Goal: Obtain resource: Download file/media

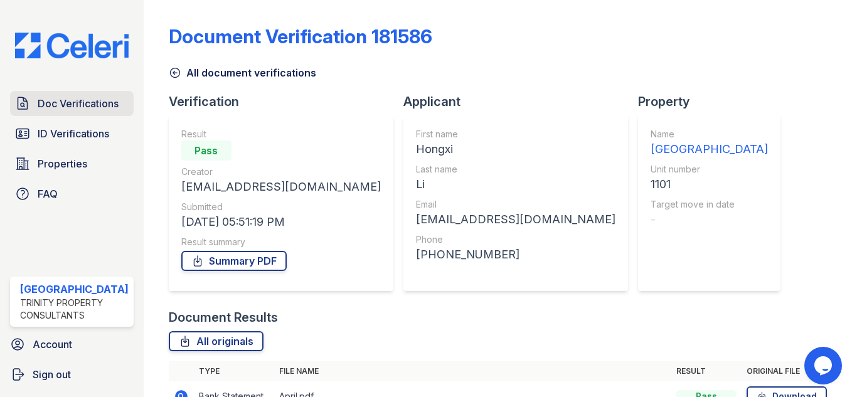
click at [77, 92] on link "Doc Verifications" at bounding box center [72, 103] width 124 height 25
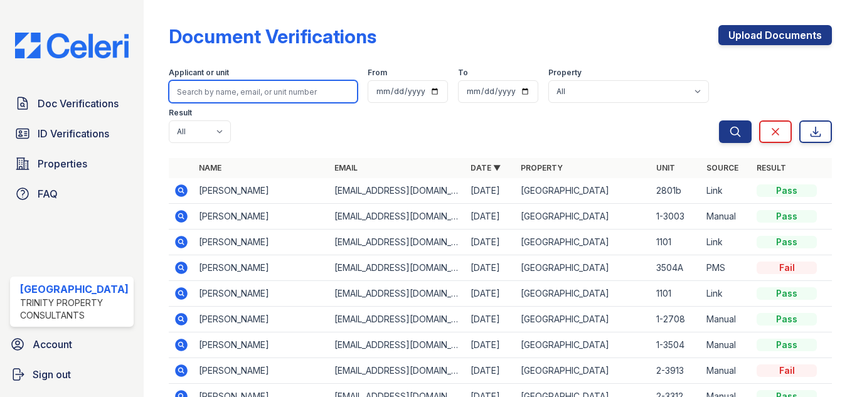
drag, startPoint x: 267, startPoint y: 86, endPoint x: 263, endPoint y: 80, distance: 7.3
click at [263, 80] on input "search" at bounding box center [263, 91] width 189 height 23
type input "jiadi"
click at [719, 120] on button "Search" at bounding box center [735, 131] width 33 height 23
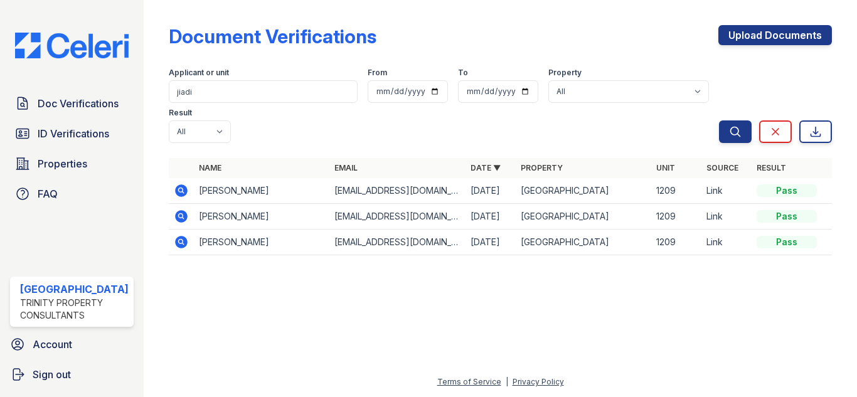
click at [175, 193] on icon at bounding box center [181, 190] width 13 height 13
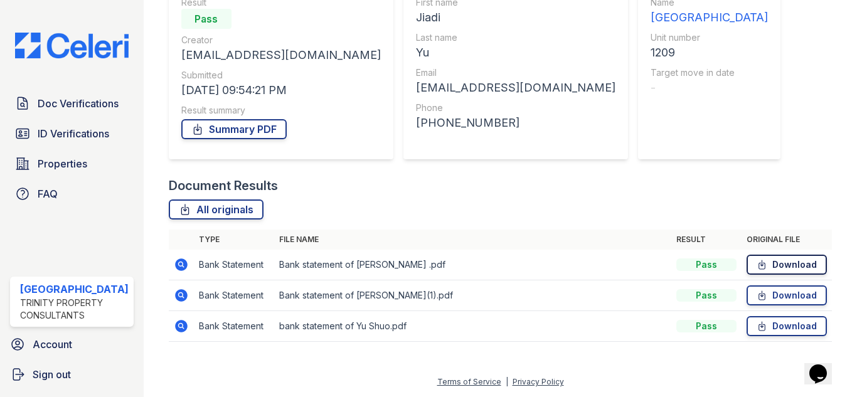
click at [758, 258] on icon at bounding box center [762, 264] width 11 height 13
click at [70, 111] on link "Doc Verifications" at bounding box center [72, 103] width 124 height 25
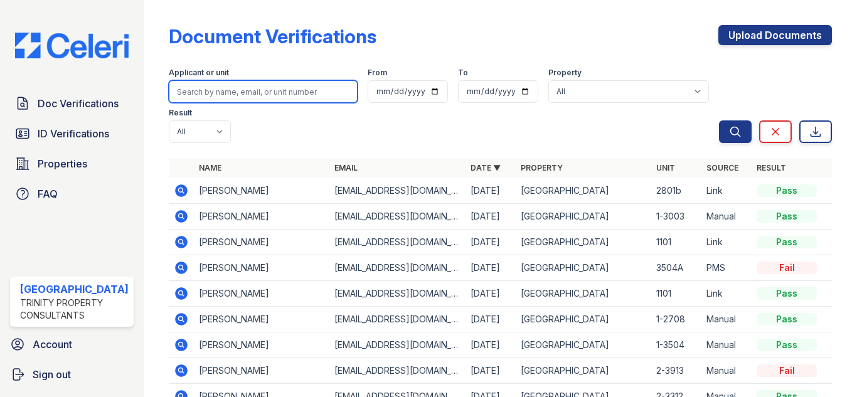
drag, startPoint x: 318, startPoint y: 88, endPoint x: 315, endPoint y: 82, distance: 7.0
click at [316, 86] on input "search" at bounding box center [263, 91] width 189 height 23
type input "garret"
click at [719, 120] on button "Search" at bounding box center [735, 131] width 33 height 23
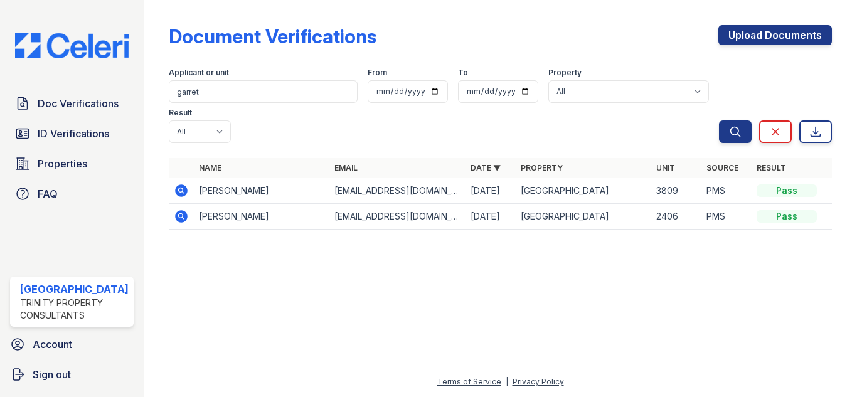
click at [176, 187] on icon at bounding box center [181, 190] width 13 height 13
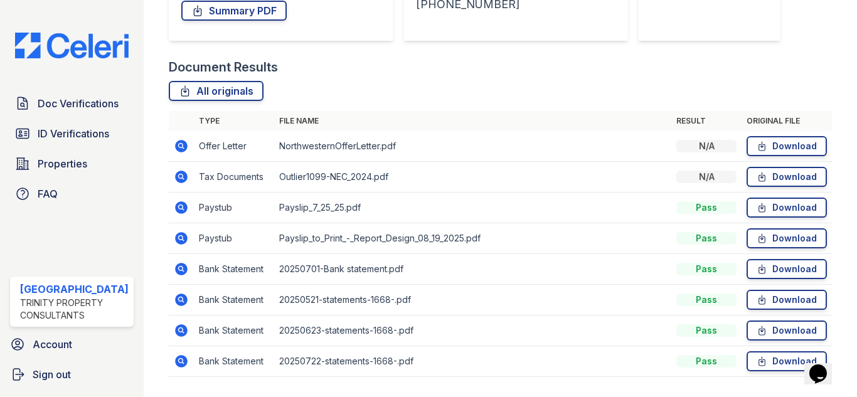
scroll to position [251, 0]
click at [83, 126] on span "ID Verifications" at bounding box center [74, 133] width 72 height 15
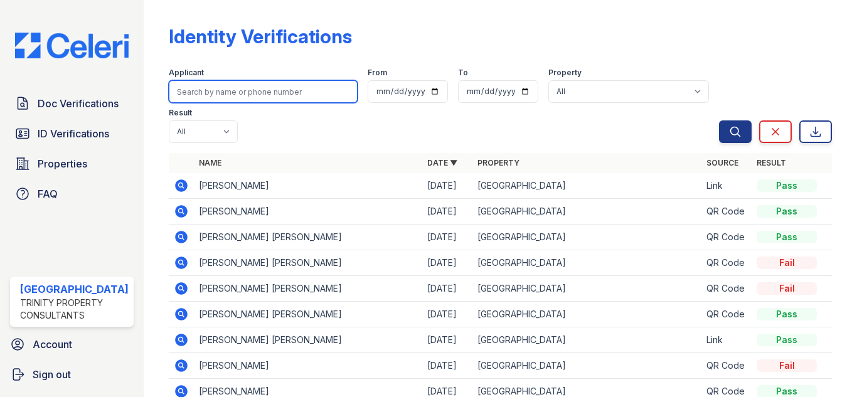
drag, startPoint x: 216, startPoint y: 90, endPoint x: 218, endPoint y: 61, distance: 29.0
click at [215, 82] on input "search" at bounding box center [263, 91] width 189 height 23
type input "garret"
click at [719, 120] on button "Search" at bounding box center [735, 131] width 33 height 23
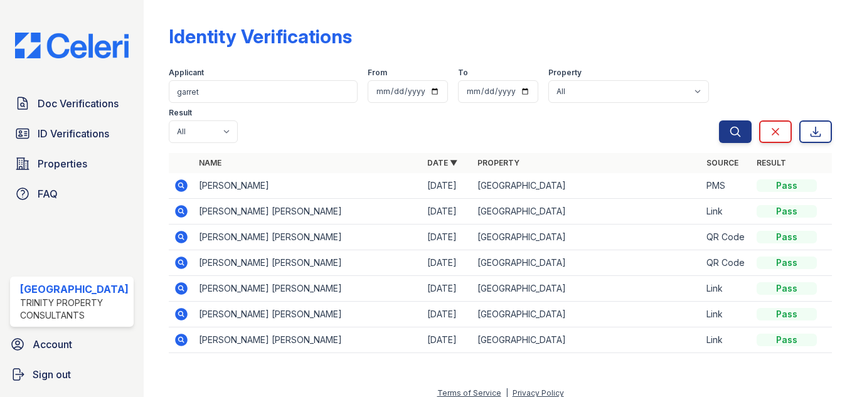
click at [175, 182] on icon at bounding box center [181, 185] width 13 height 13
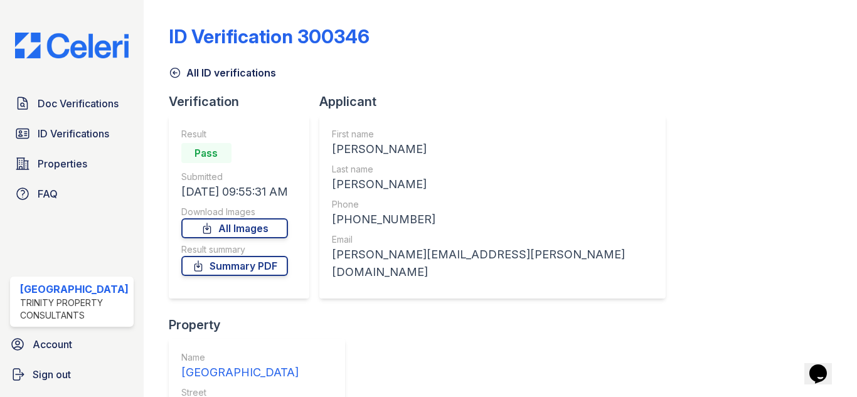
scroll to position [147, 0]
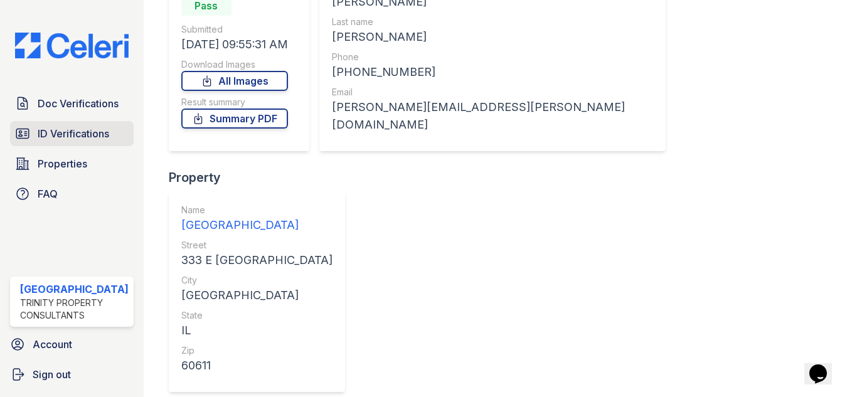
drag, startPoint x: 0, startPoint y: 0, endPoint x: 52, endPoint y: 127, distance: 137.6
click at [50, 128] on span "ID Verifications" at bounding box center [74, 133] width 72 height 15
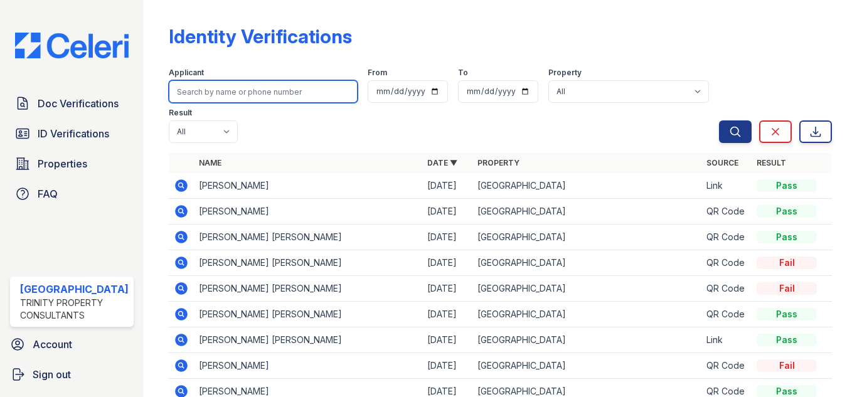
click at [302, 90] on input "search" at bounding box center [263, 91] width 189 height 23
type input "shuo"
click at [719, 120] on button "Search" at bounding box center [735, 131] width 33 height 23
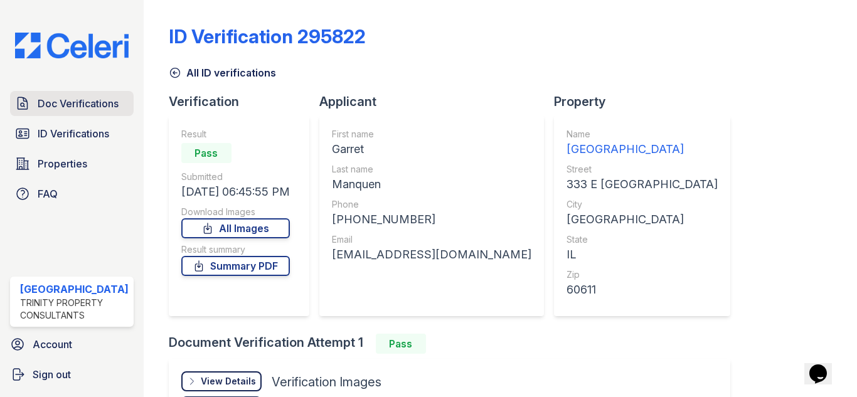
click at [56, 110] on span "Doc Verifications" at bounding box center [78, 103] width 81 height 15
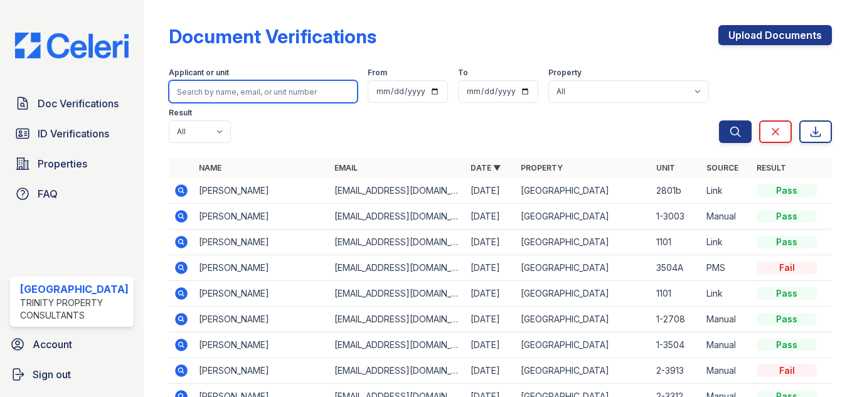
click at [221, 95] on input "search" at bounding box center [263, 91] width 189 height 23
type input "garret"
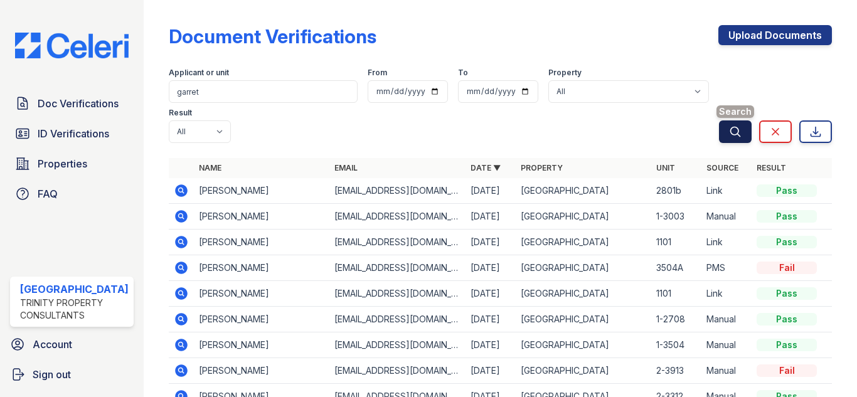
click at [719, 132] on button "Search" at bounding box center [735, 131] width 33 height 23
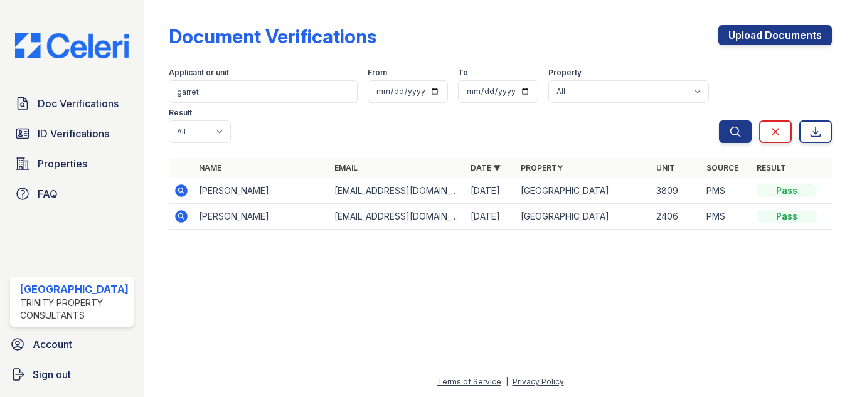
click at [179, 189] on icon at bounding box center [180, 189] width 3 height 3
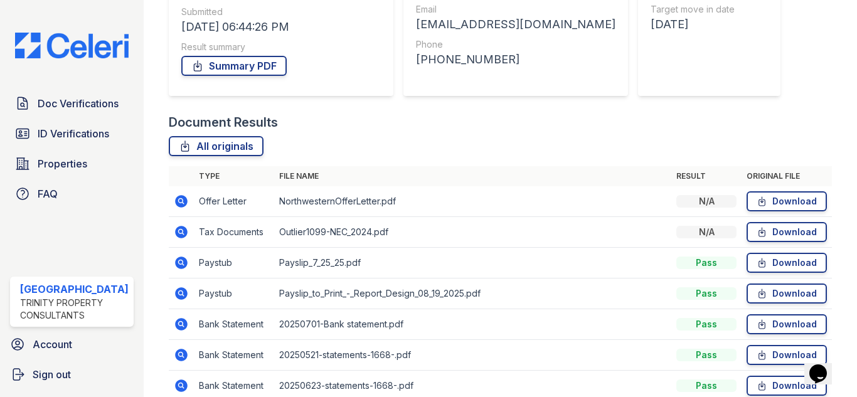
scroll to position [285, 0]
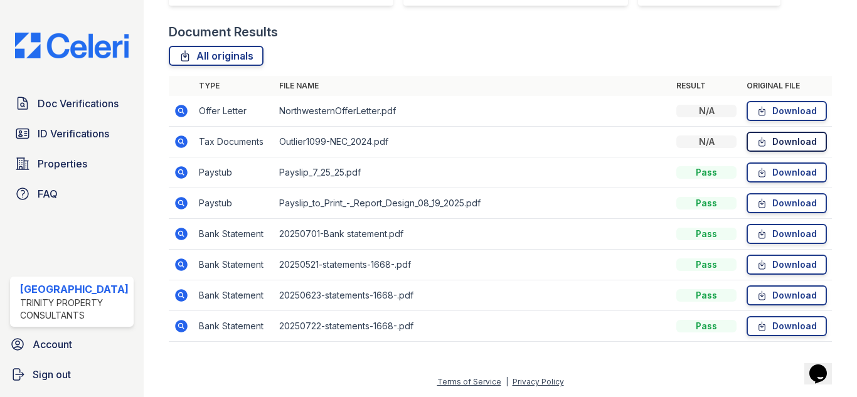
click at [766, 140] on link "Download" at bounding box center [787, 142] width 80 height 20
click at [782, 105] on link "Download" at bounding box center [787, 111] width 80 height 20
click at [800, 117] on link "Download" at bounding box center [787, 111] width 80 height 20
click at [757, 111] on icon at bounding box center [762, 111] width 11 height 13
click at [761, 111] on link "Download" at bounding box center [787, 111] width 80 height 20
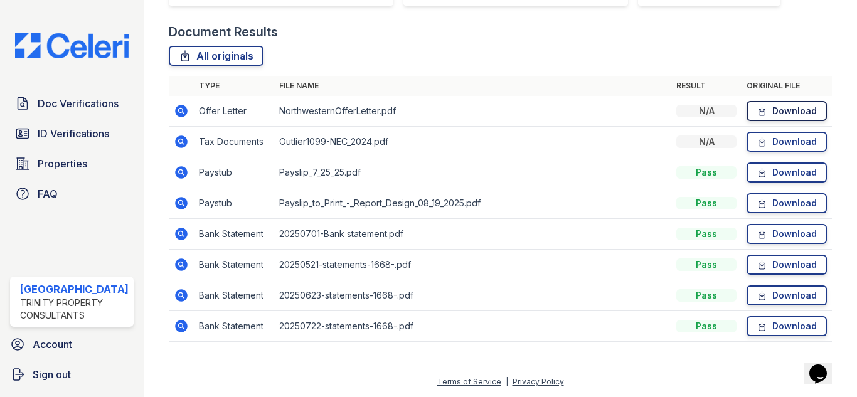
click at [761, 111] on link "Download" at bounding box center [787, 111] width 80 height 20
click at [763, 111] on link "Download" at bounding box center [787, 111] width 80 height 20
click at [770, 113] on link "Download" at bounding box center [787, 111] width 80 height 20
click at [489, 46] on div "Document Results All originals Type File name Result Original file Offer Letter…" at bounding box center [500, 188] width 663 height 331
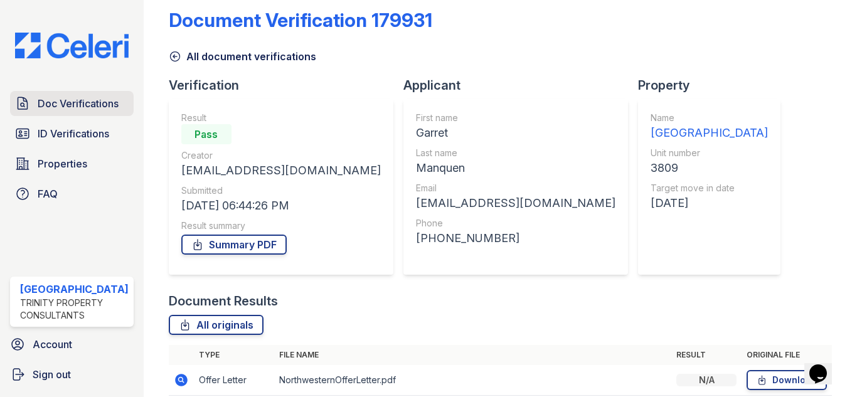
scroll to position [0, 0]
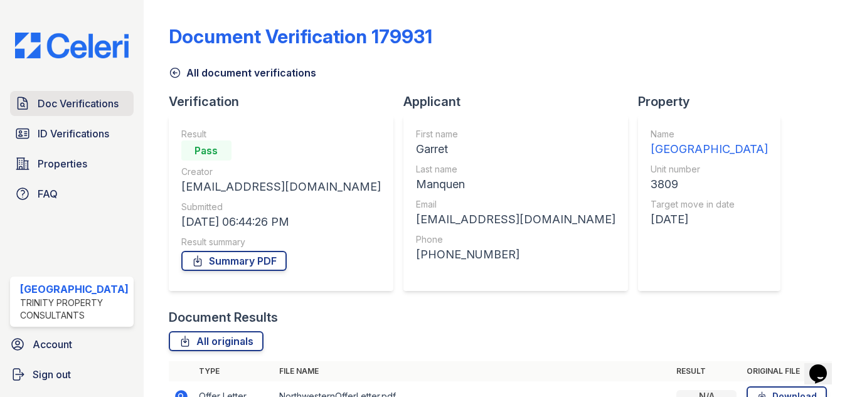
click at [79, 106] on span "Doc Verifications" at bounding box center [78, 103] width 81 height 15
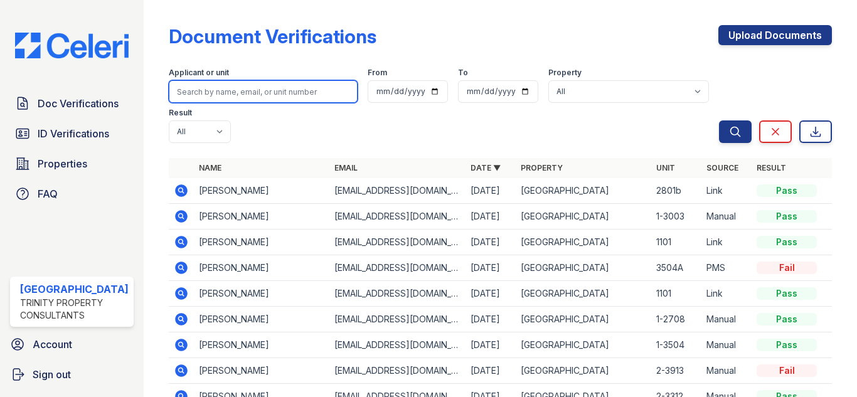
drag, startPoint x: 242, startPoint y: 94, endPoint x: 252, endPoint y: 95, distance: 10.7
click at [244, 97] on input "search" at bounding box center [263, 91] width 189 height 23
type input "[PERSON_NAME]"
click at [719, 120] on button "Search" at bounding box center [735, 131] width 33 height 23
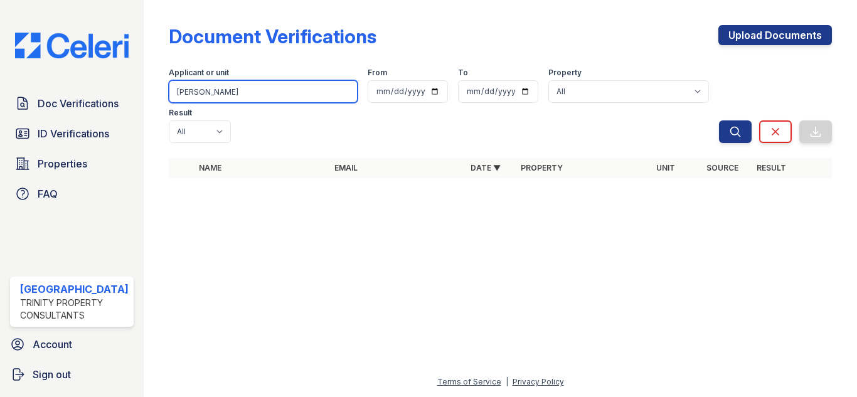
drag, startPoint x: 218, startPoint y: 89, endPoint x: 169, endPoint y: 95, distance: 49.9
click at [170, 95] on input "[PERSON_NAME]" at bounding box center [263, 91] width 189 height 23
type input "kumar"
click at [719, 120] on button "Search" at bounding box center [735, 131] width 33 height 23
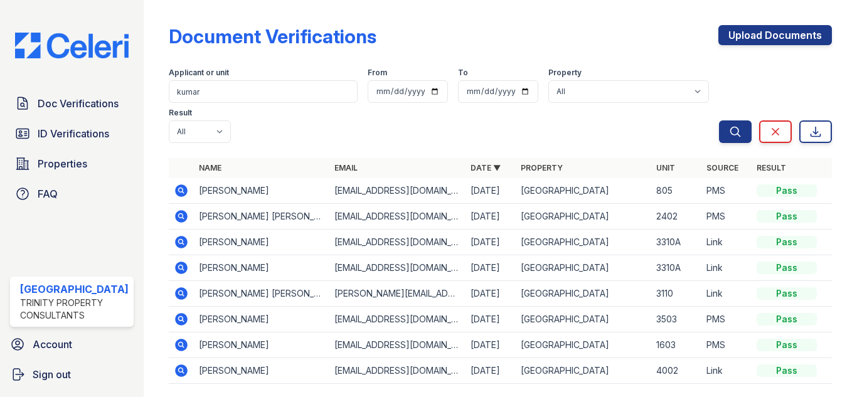
click at [175, 186] on icon at bounding box center [181, 190] width 13 height 13
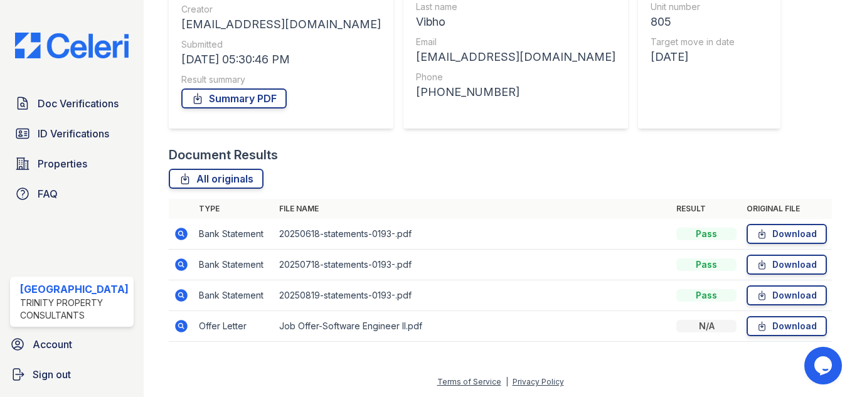
scroll to position [100, 0]
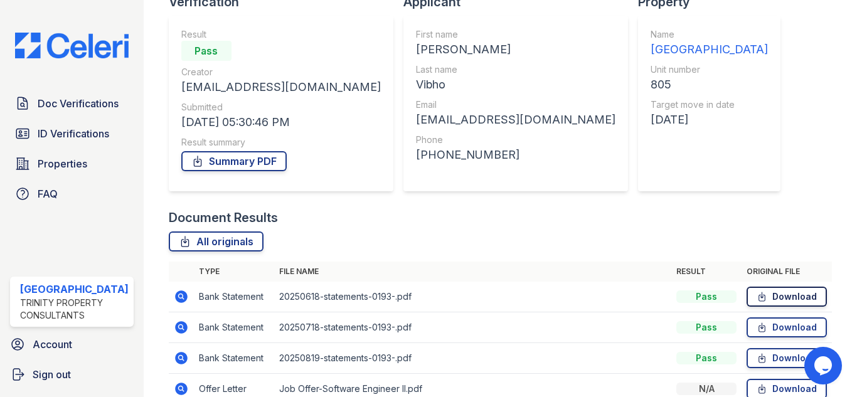
click at [768, 292] on link "Download" at bounding box center [787, 297] width 80 height 20
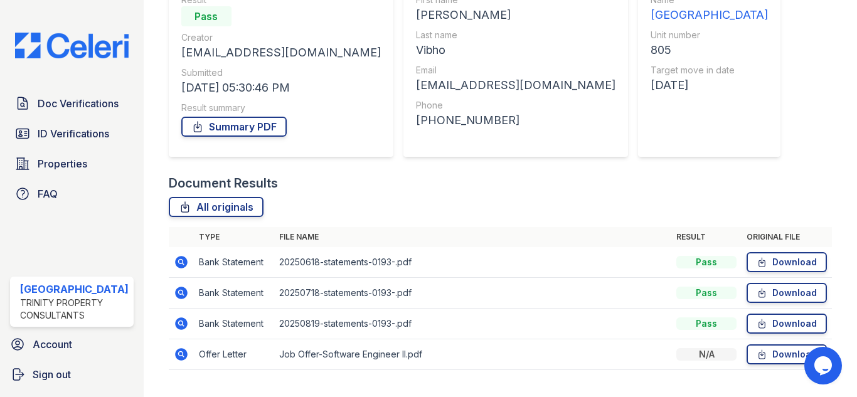
scroll to position [162, 0]
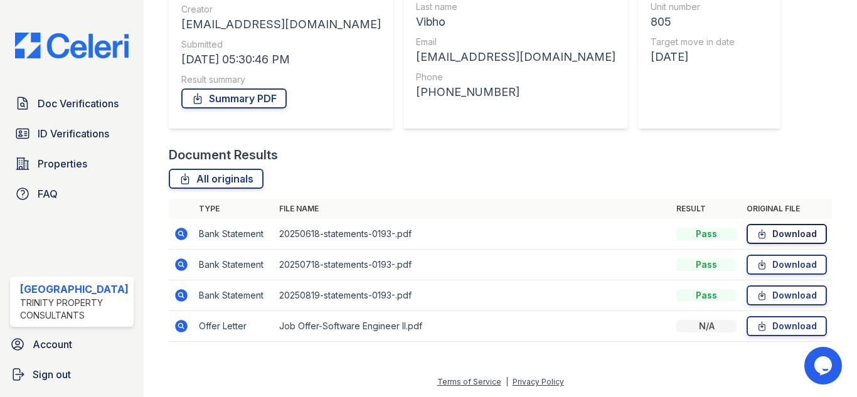
click at [758, 235] on icon at bounding box center [762, 234] width 11 height 13
click at [773, 265] on link "Download" at bounding box center [787, 265] width 80 height 20
click at [762, 297] on link "Download" at bounding box center [787, 295] width 80 height 20
click at [807, 120] on div "Document Verification 180944 All document verifications Verification Result Pas…" at bounding box center [500, 99] width 663 height 512
click at [786, 235] on link "Download" at bounding box center [787, 234] width 80 height 20
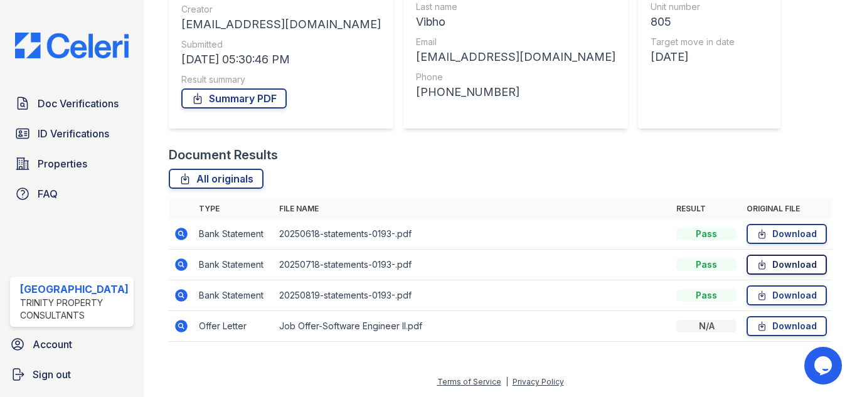
click at [768, 270] on link "Download" at bounding box center [787, 265] width 80 height 20
click at [770, 290] on link "Download" at bounding box center [787, 295] width 80 height 20
